Goal: Task Accomplishment & Management: Manage account settings

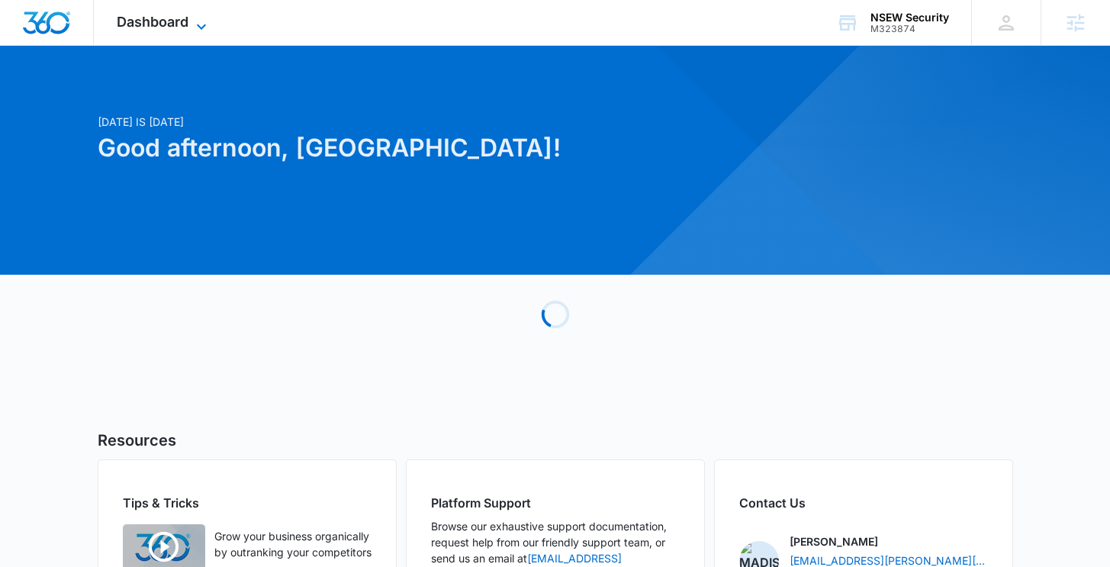
click at [180, 24] on span "Dashboard" at bounding box center [153, 22] width 72 height 16
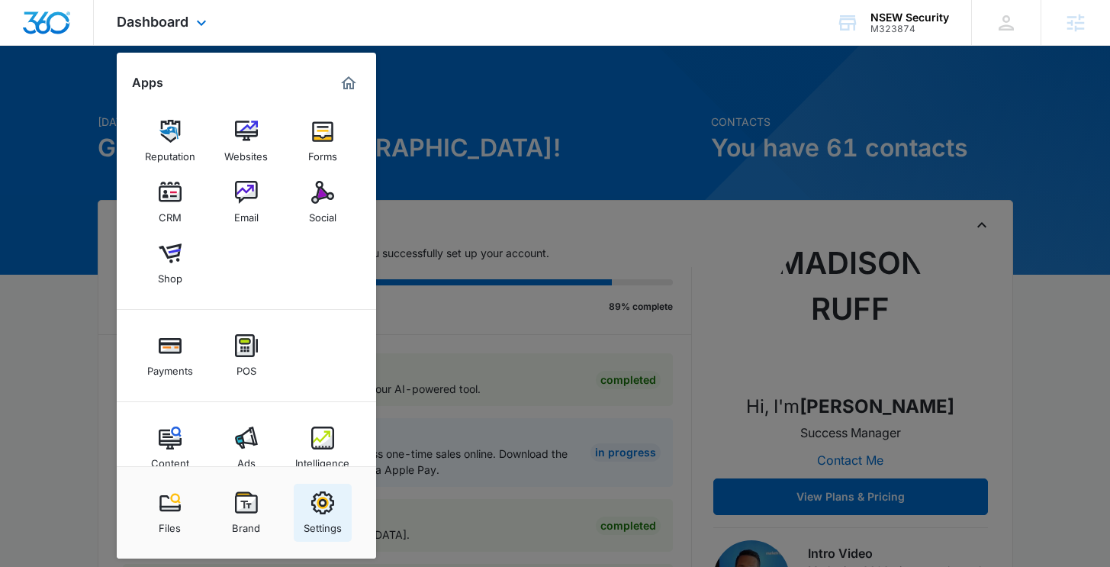
click at [329, 486] on link "Settings" at bounding box center [323, 512] width 58 height 58
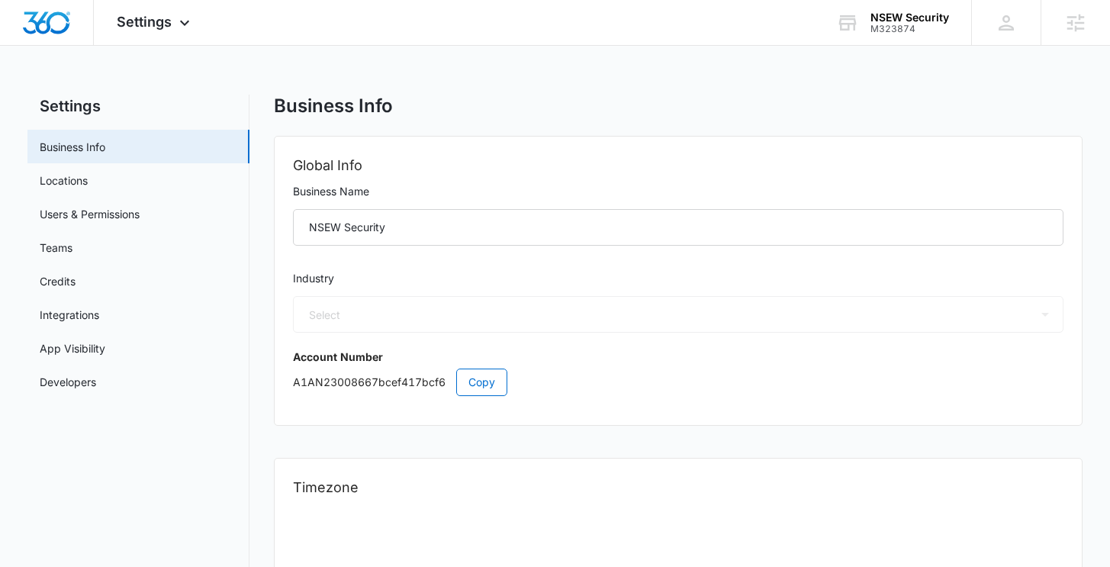
select select "33"
select select "US"
select select "America/Denver"
click at [140, 214] on link "Users & Permissions" at bounding box center [90, 214] width 100 height 16
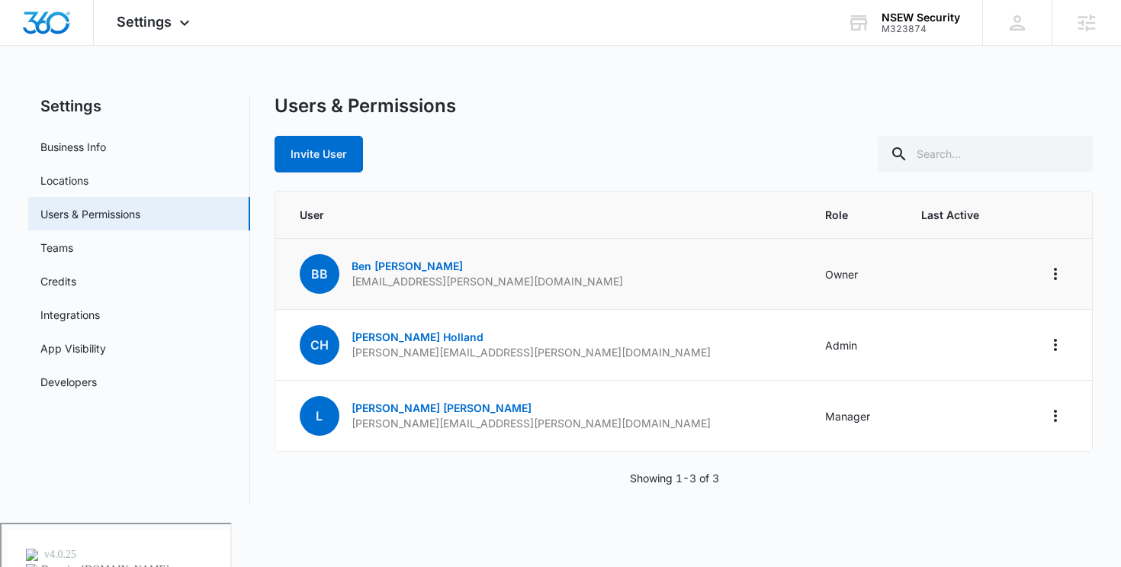
click at [903, 263] on td at bounding box center [958, 274] width 111 height 71
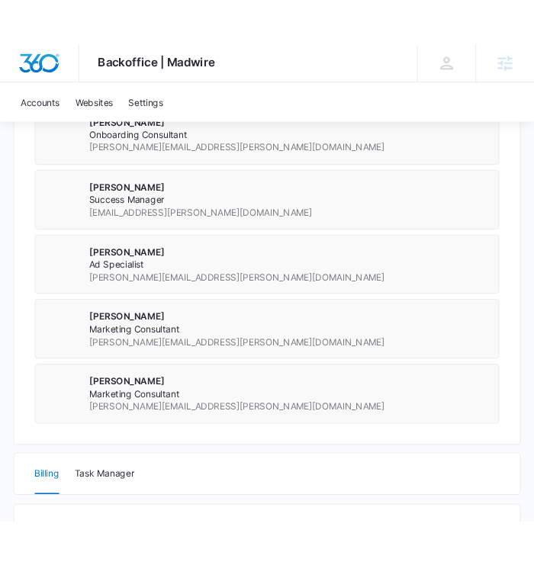
scroll to position [1078, 0]
